Goal: Navigation & Orientation: Find specific page/section

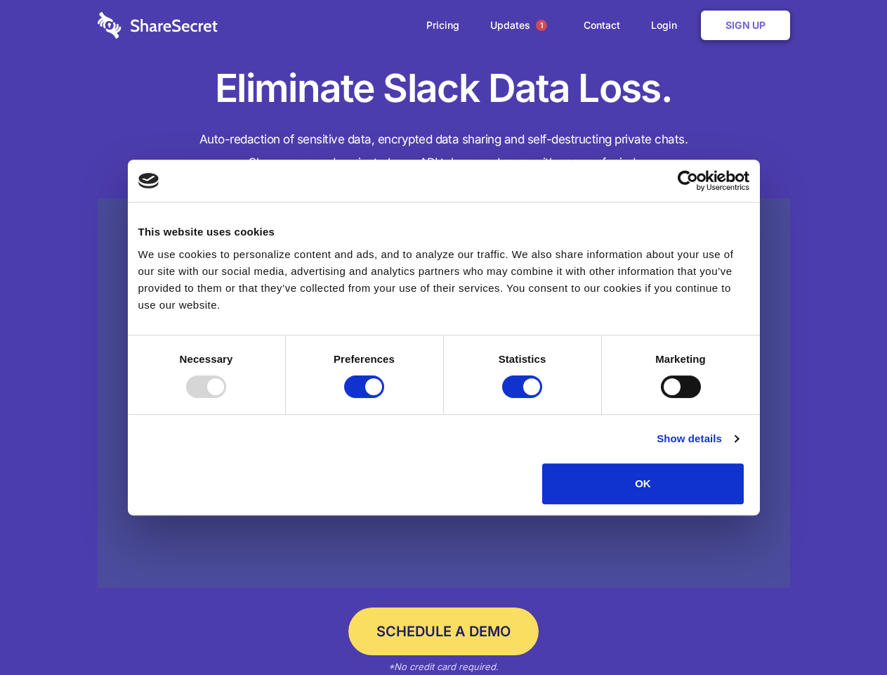
click at [226, 398] on div at bounding box center [206, 386] width 40 height 22
click at [384, 398] on input "Preferences" at bounding box center [364, 386] width 40 height 22
checkbox input "false"
click at [524, 398] on input "Statistics" at bounding box center [522, 386] width 40 height 22
checkbox input "false"
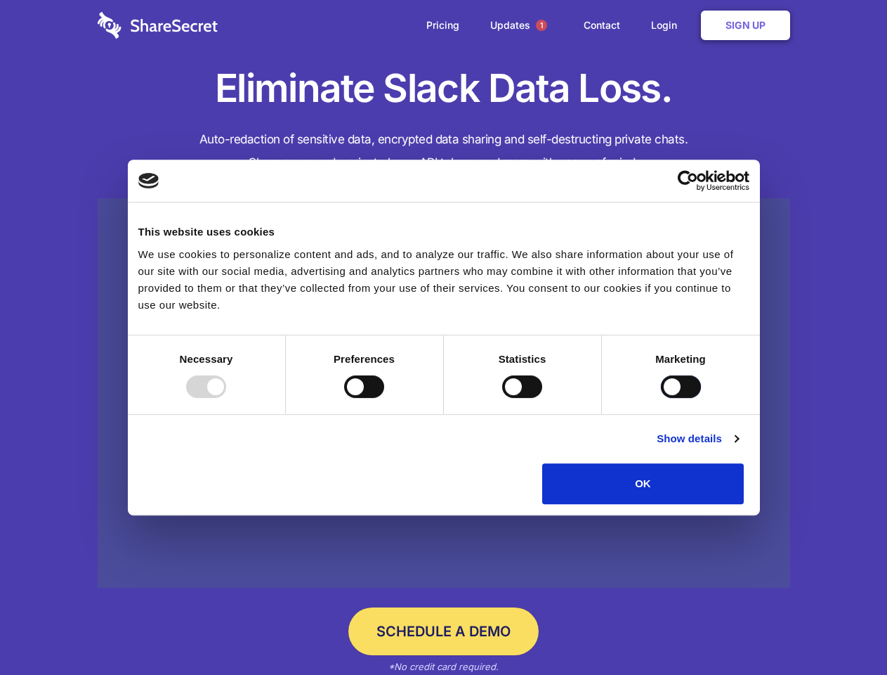
click at [661, 398] on input "Marketing" at bounding box center [681, 386] width 40 height 22
checkbox input "true"
click at [738, 447] on link "Show details" at bounding box center [698, 438] width 82 height 17
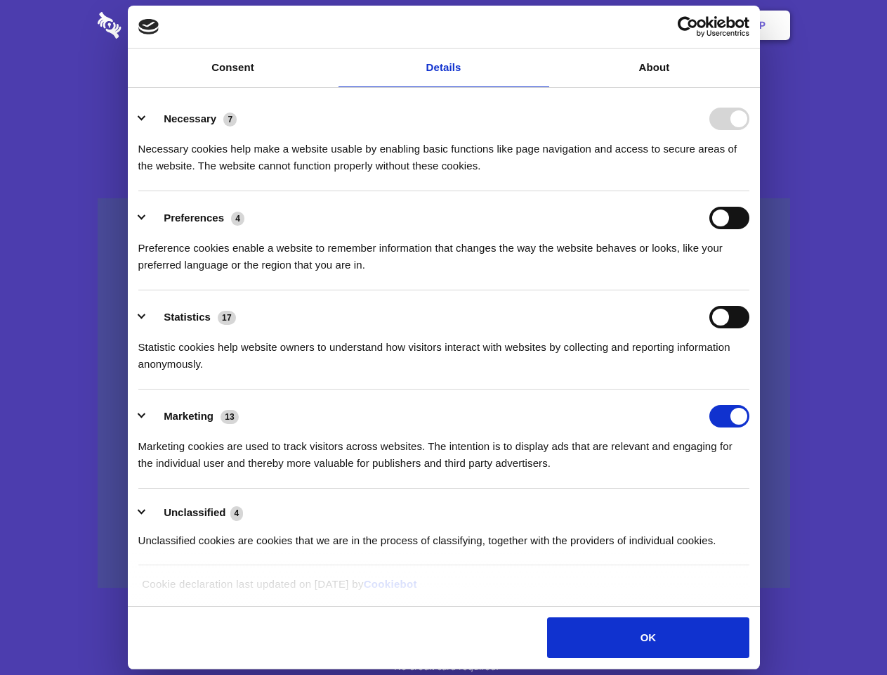
click at [750, 389] on li "Statistics 17 Statistic cookies help website owners to understand how visitors …" at bounding box center [443, 339] width 611 height 99
click at [541, 25] on span "1" at bounding box center [541, 25] width 11 height 11
